Goal: Navigation & Orientation: Find specific page/section

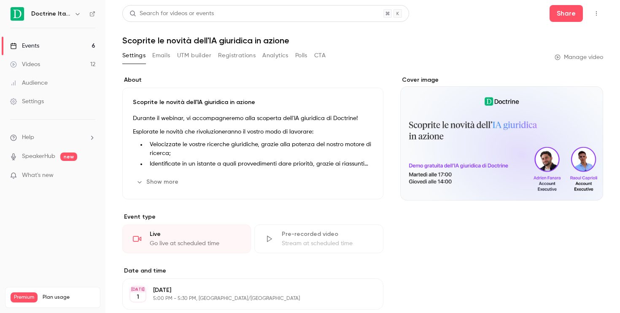
click at [77, 11] on icon "button" at bounding box center [77, 14] width 7 height 7
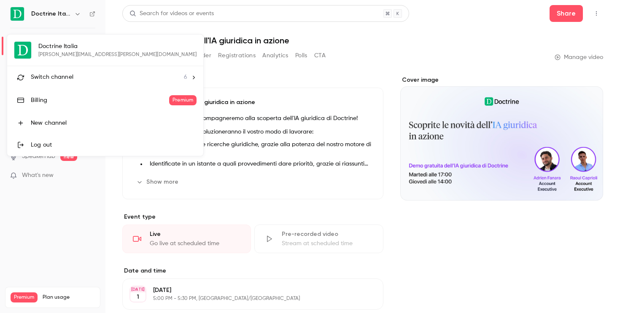
click at [76, 82] on li "Switch channel 6" at bounding box center [105, 77] width 196 height 22
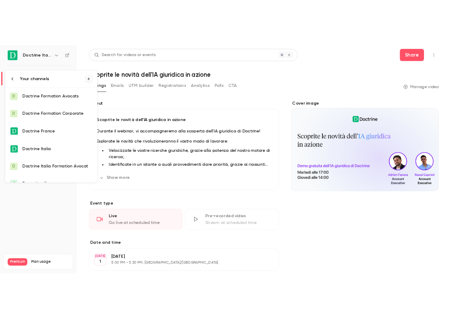
scroll to position [13, 0]
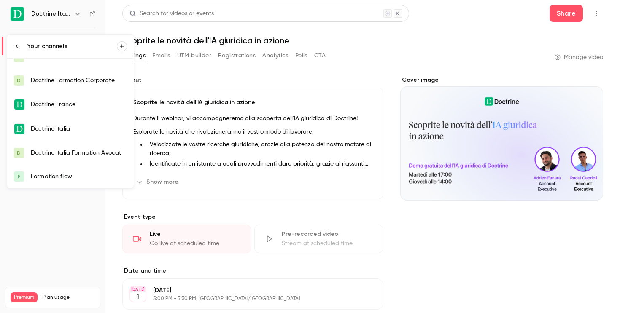
click at [79, 153] on div "Doctrine Italia Formation Avocat" at bounding box center [79, 153] width 96 height 8
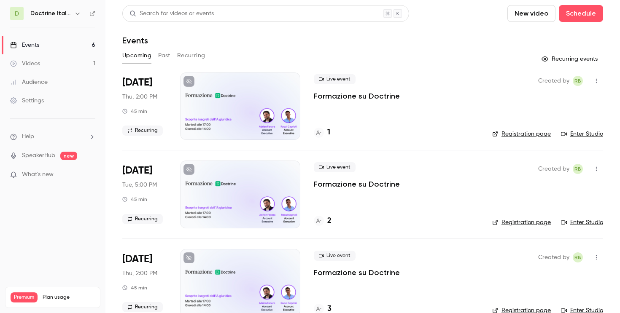
click at [575, 132] on link "Enter Studio" at bounding box center [582, 134] width 42 height 8
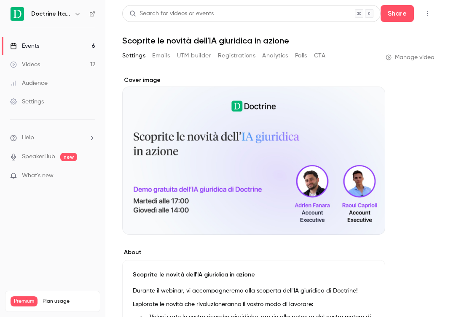
click at [62, 48] on link "Events 6" at bounding box center [52, 46] width 105 height 19
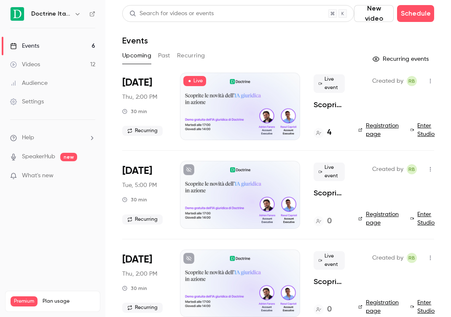
click at [66, 23] on nav "Doctrine Italia Events 6 Videos 12 Audience Settings Help SpeakerHub new What's…" at bounding box center [52, 158] width 105 height 317
click at [325, 134] on div "4" at bounding box center [323, 132] width 18 height 11
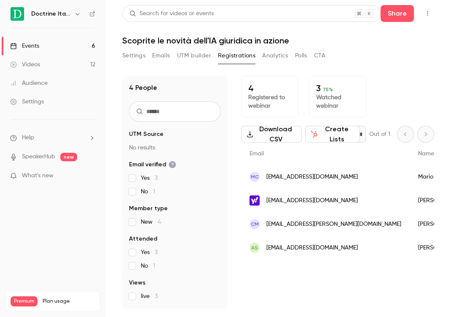
click at [307, 251] on span "[EMAIL_ADDRESS][DOMAIN_NAME]" at bounding box center [311, 247] width 91 height 9
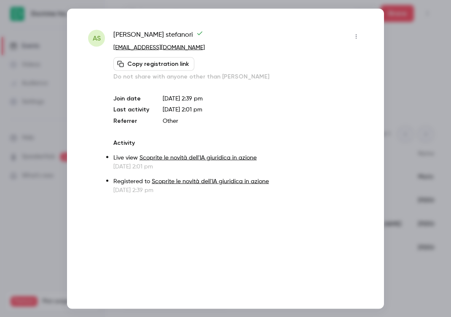
click at [427, 137] on div at bounding box center [225, 158] width 451 height 317
